Goal: Transaction & Acquisition: Subscribe to service/newsletter

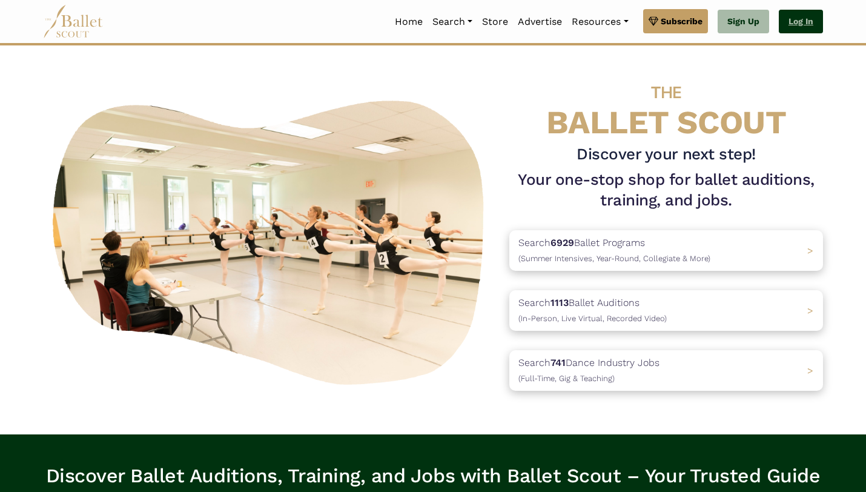
click at [815, 15] on link "Log In" at bounding box center [801, 22] width 44 height 24
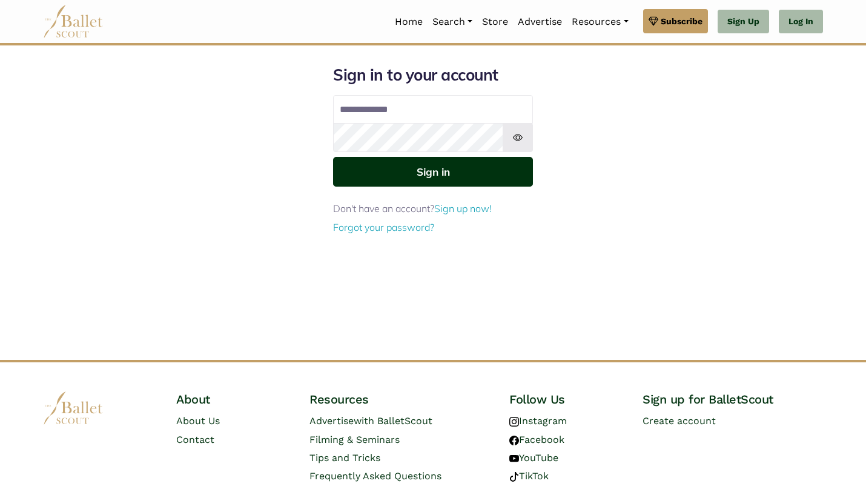
type input "**********"
click at [472, 168] on button "Sign in" at bounding box center [433, 172] width 200 height 30
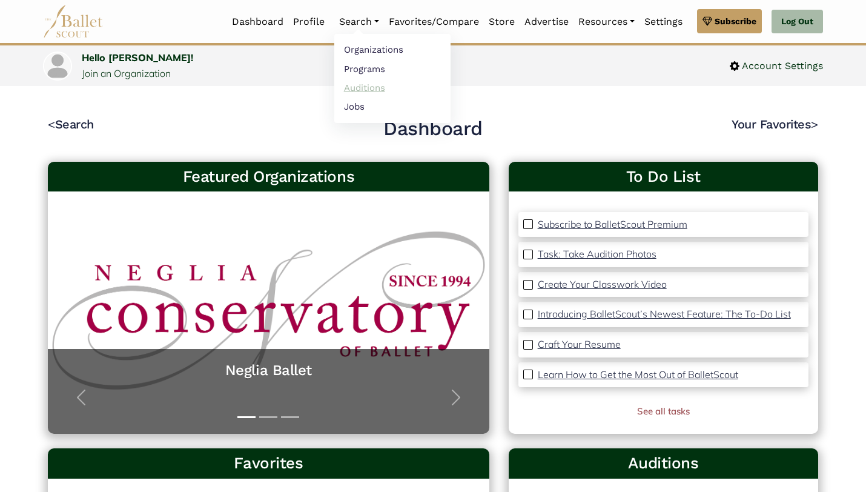
click at [360, 87] on link "Auditions" at bounding box center [392, 87] width 116 height 19
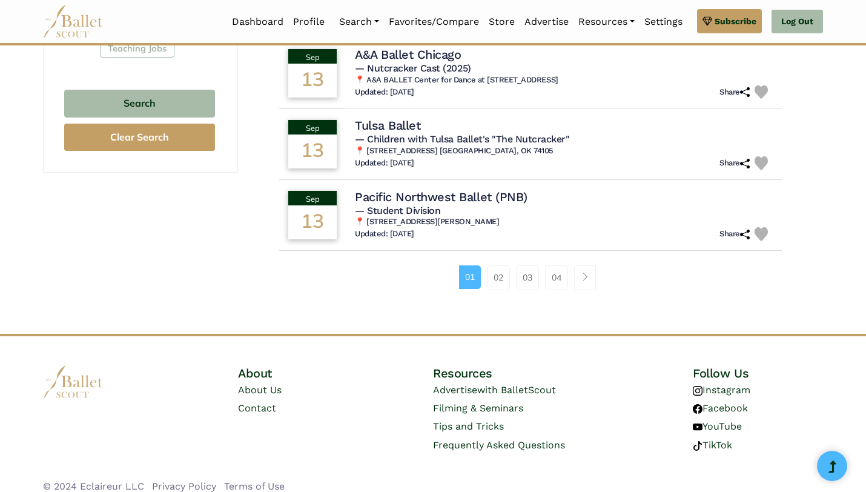
scroll to position [813, 0]
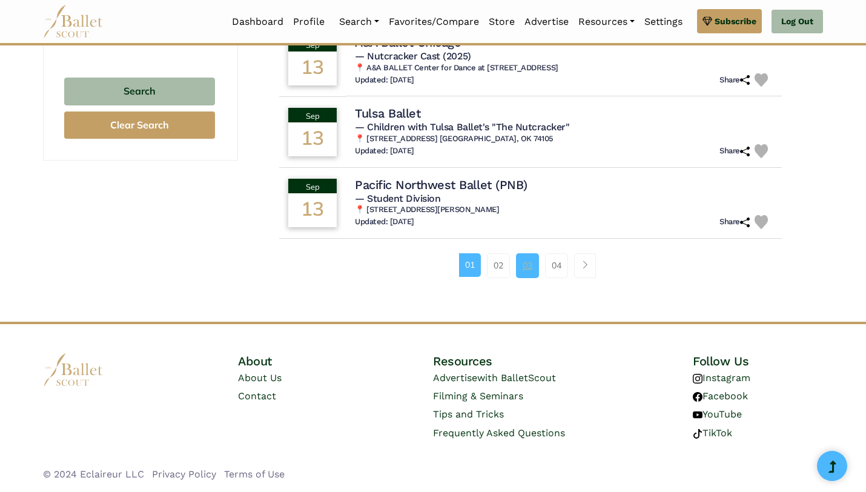
click at [517, 267] on link "03" at bounding box center [527, 265] width 23 height 24
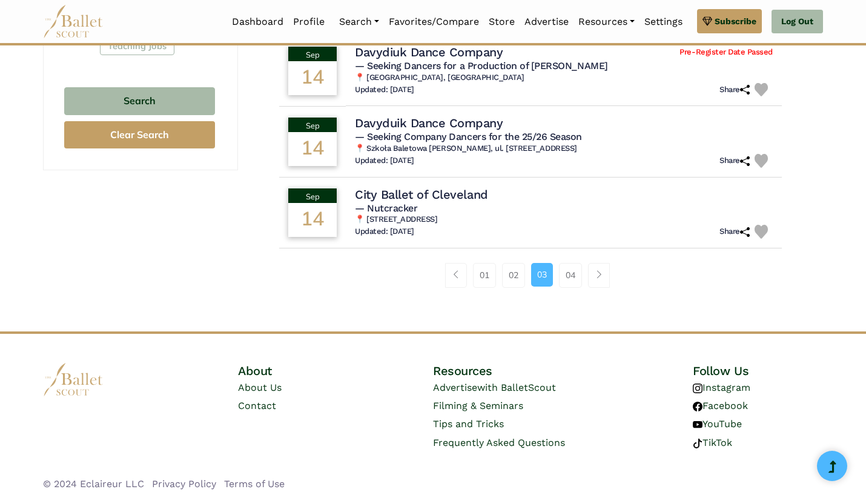
scroll to position [813, 0]
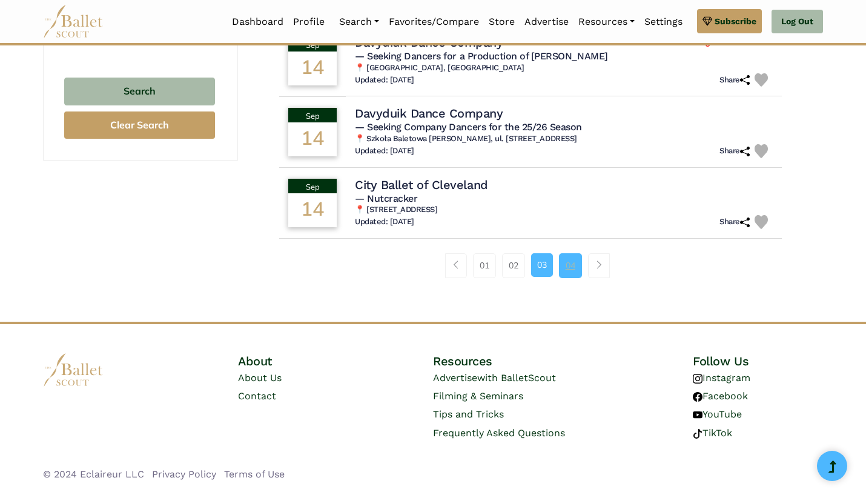
click at [574, 267] on link "04" at bounding box center [570, 265] width 23 height 24
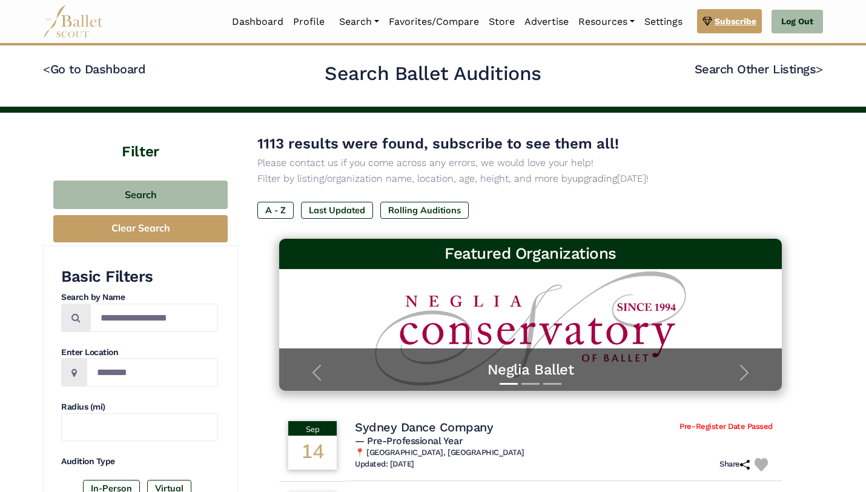
click at [709, 25] on img at bounding box center [708, 21] width 10 height 13
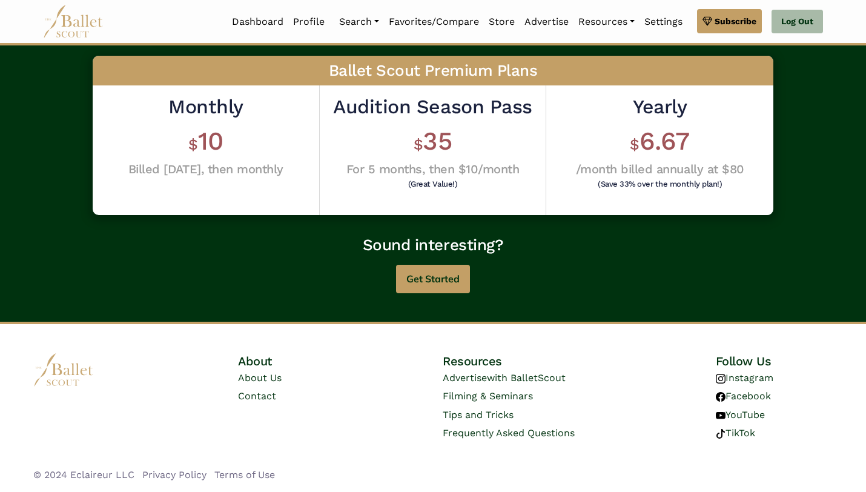
scroll to position [348, 0]
click at [650, 27] on link "Settings" at bounding box center [664, 21] width 48 height 25
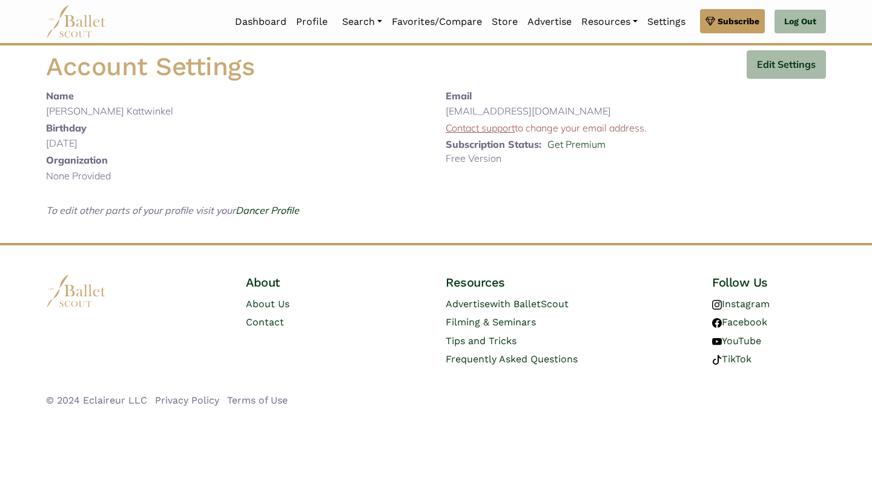
click at [478, 158] on p "Free Version" at bounding box center [636, 159] width 380 height 16
click at [595, 148] on link "Get Premium" at bounding box center [577, 144] width 58 height 12
